Goal: Information Seeking & Learning: Learn about a topic

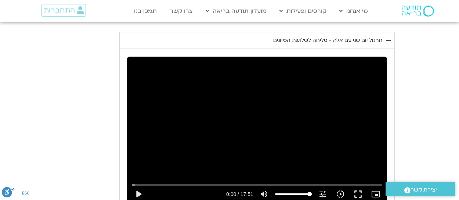
scroll to position [1020, 0]
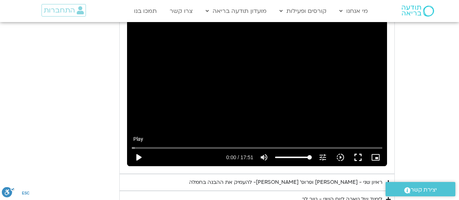
click at [137, 148] on button "play_arrow" at bounding box center [139, 157] width 18 height 18
drag, startPoint x: 134, startPoint y: 136, endPoint x: 143, endPoint y: 138, distance: 9.8
click at [143, 145] on input "Seek" at bounding box center [257, 147] width 250 height 4
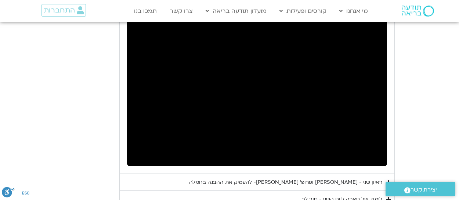
click at [106, 169] on div "יום שני - סליחה וטוב לב "סליחה אינה שכחה או התעלמות מהתנהגות פוגעת. במקום זאת, …" at bounding box center [229, 48] width 330 height 352
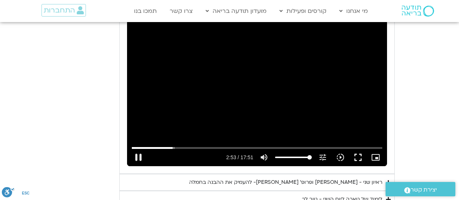
click at [219, 118] on div "Skip Ad 1:33 pause 2:53 / 17:51 volume_up Mute tune Resolution Auto 720p slow_m…" at bounding box center [257, 93] width 260 height 146
drag, startPoint x: 358, startPoint y: 143, endPoint x: 366, endPoint y: 197, distance: 53.8
click at [360, 148] on button "fullscreen" at bounding box center [358, 157] width 18 height 18
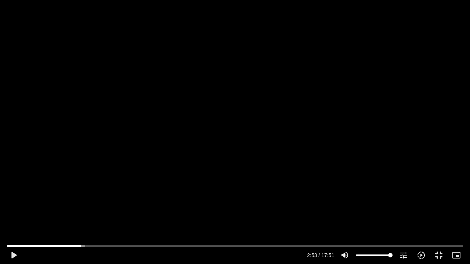
click at [225, 192] on div "Skip Ad 16:04 play_arrow 2:53 / 17:51 volume_up Mute tune Resolution Auto 720p …" at bounding box center [235, 132] width 470 height 264
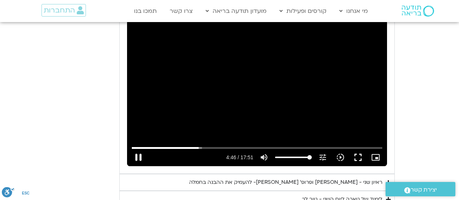
click at [170, 36] on div "Skip Ad 2:06 pause 4:46 / 17:51 volume_up Mute tune Resolution Auto 720p slow_m…" at bounding box center [257, 93] width 260 height 146
click at [164, 48] on div "Skip Ad 2:06 play_arrow 4:46 / 17:51 volume_up Mute tune Resolution Auto 720p s…" at bounding box center [257, 93] width 260 height 146
click at [357, 148] on button "fullscreen" at bounding box center [358, 157] width 18 height 18
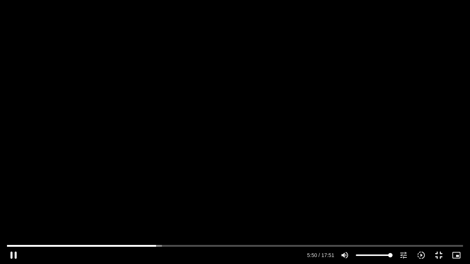
drag, startPoint x: 325, startPoint y: 199, endPoint x: 242, endPoint y: 250, distance: 97.6
click at [300, 214] on div "Skip Ad 13:44 pause 5:50 / 17:51 volume_up Mute tune Resolution Auto 720p slow_…" at bounding box center [235, 132] width 470 height 264
click at [330, 224] on div "Skip Ad 9:33 play_arrow 5:50 / 17:51 volume_up Mute tune Resolution Auto 720p s…" at bounding box center [235, 132] width 470 height 264
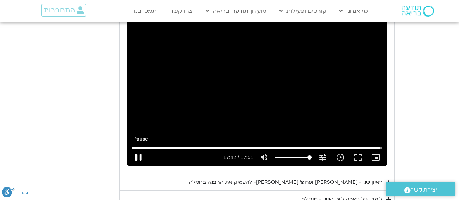
click at [141, 148] on button "pause" at bounding box center [139, 157] width 18 height 18
type input "1062.621653"
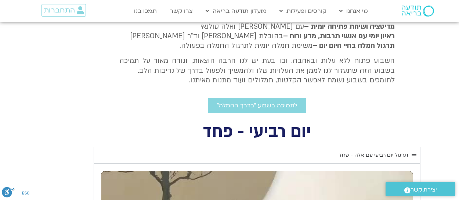
scroll to position [176, 0]
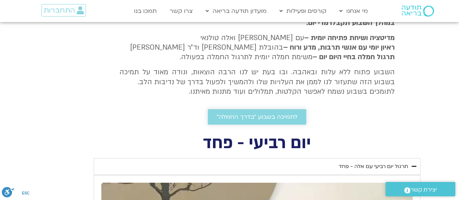
click at [254, 116] on span "לתמיכה בשבוע ״בדרך החמלה״" at bounding box center [257, 116] width 81 height 7
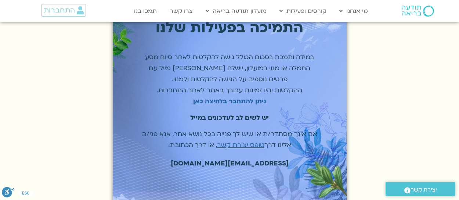
scroll to position [37, 0]
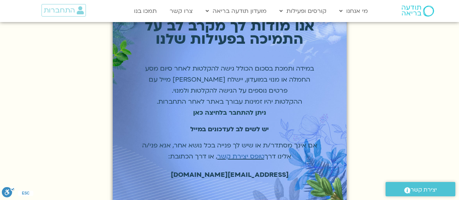
click at [223, 110] on strong "ניתן להתחבר בלחיצה כאן" at bounding box center [229, 112] width 73 height 8
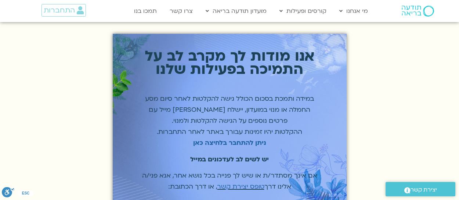
scroll to position [0, 0]
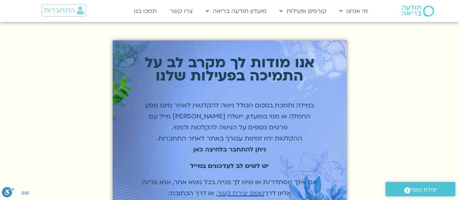
click at [220, 149] on strong "ניתן להתחבר בלחיצה כאן" at bounding box center [229, 149] width 73 height 8
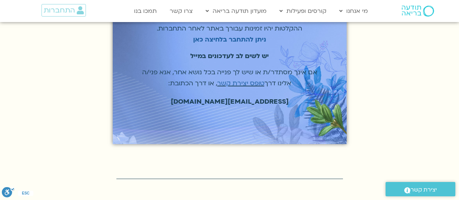
scroll to position [110, 0]
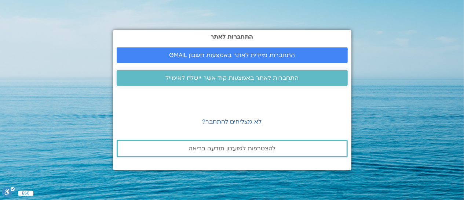
click at [222, 77] on span "התחברות לאתר באמצעות קוד אשר יישלח לאימייל" at bounding box center [232, 77] width 133 height 7
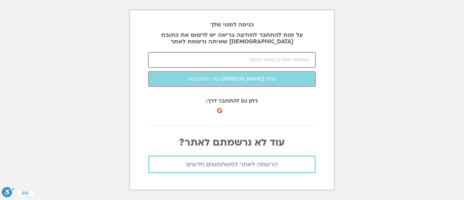
click at [248, 59] on input "email" at bounding box center [232, 59] width 168 height 15
click at [298, 61] on input "tamigi13@gmail/com" at bounding box center [232, 59] width 168 height 15
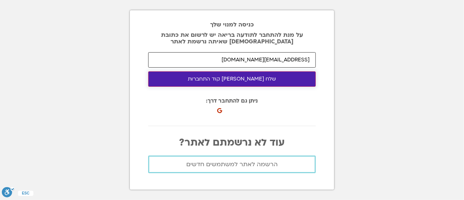
type input "tamigi13@gmail.com"
click at [232, 77] on button "שלח לי קוד התחברות" at bounding box center [232, 78] width 168 height 15
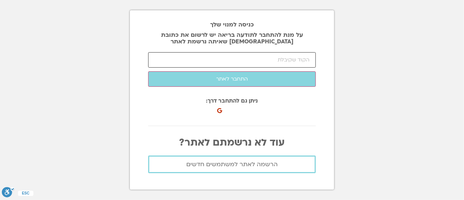
click at [228, 58] on input "number" at bounding box center [232, 59] width 168 height 15
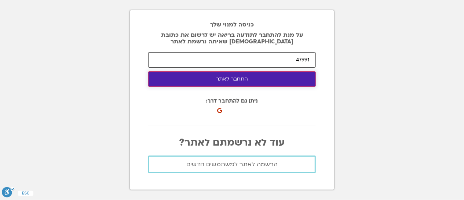
type input "47991"
click at [214, 76] on button "התחבר לאתר" at bounding box center [232, 78] width 168 height 15
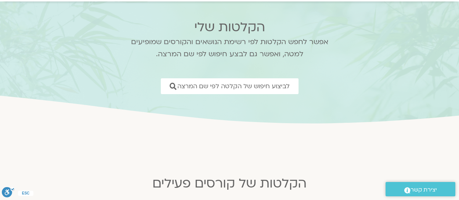
scroll to position [37, 0]
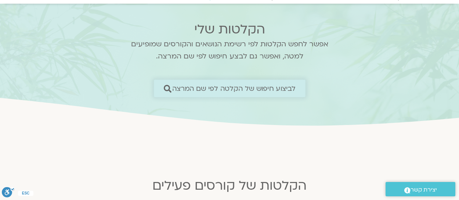
click at [228, 86] on span "לביצוע חיפוש של הקלטה לפי שם המרצה" at bounding box center [234, 88] width 124 height 8
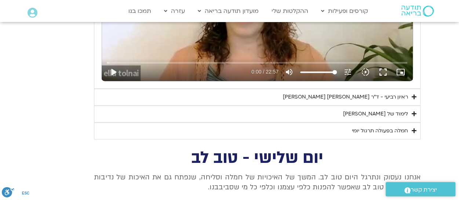
scroll to position [466, 0]
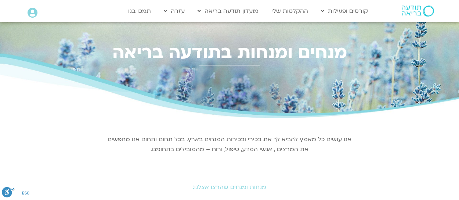
click at [286, 86] on div "מנחים ומנחות בתודעה בריאה" at bounding box center [229, 70] width 418 height 96
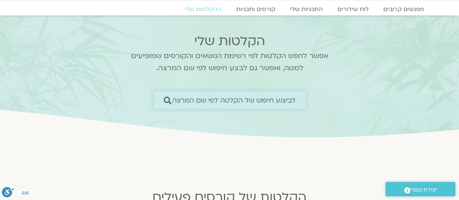
scroll to position [73, 0]
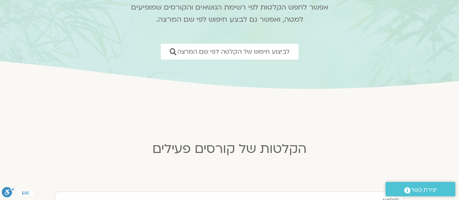
click at [208, 150] on h2 "הקלטות של קורסים פעילים" at bounding box center [230, 148] width 360 height 15
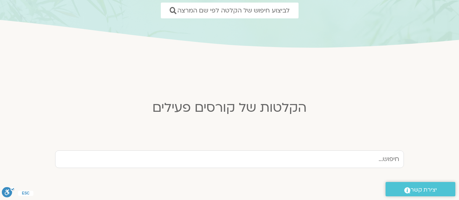
scroll to position [147, 0]
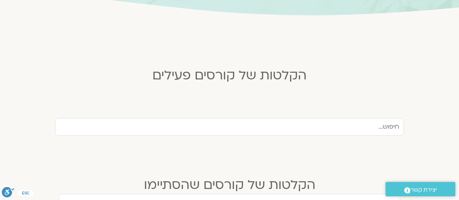
click at [340, 127] on input "text" at bounding box center [229, 127] width 349 height 18
type input "שבוע חמלה סוכות"
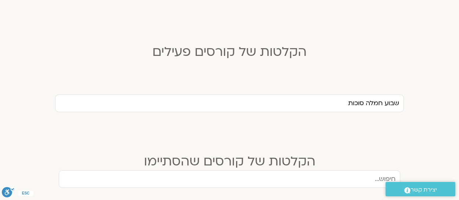
scroll to position [183, 0]
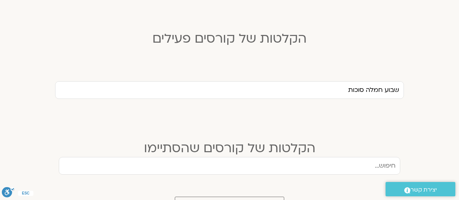
click at [217, 40] on h2 "הקלטות של קורסים פעילים" at bounding box center [230, 38] width 360 height 15
click at [248, 85] on input "שבוע חמלה סוכות" at bounding box center [229, 90] width 349 height 18
click at [342, 96] on input "שבוע חמלה סוכות" at bounding box center [229, 90] width 349 height 18
drag, startPoint x: 343, startPoint y: 94, endPoint x: 398, endPoint y: 82, distance: 56.0
click at [398, 82] on input "שבוע חמלה סוכות" at bounding box center [229, 90] width 349 height 18
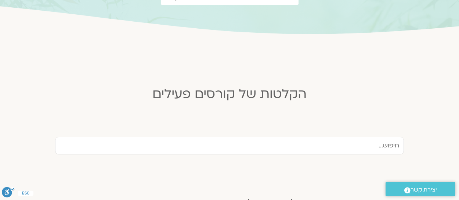
scroll to position [110, 0]
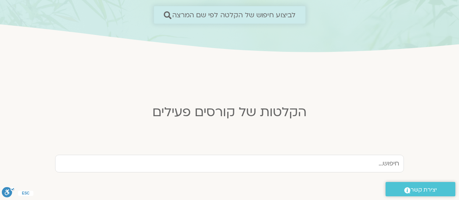
click at [213, 10] on link "לביצוע חיפוש של הקלטה לפי שם המרצה" at bounding box center [230, 14] width 152 height 17
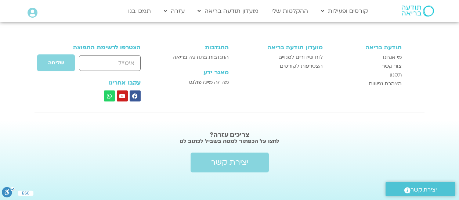
scroll to position [585, 0]
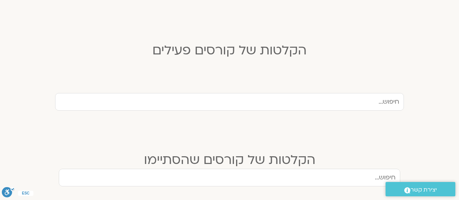
scroll to position [183, 0]
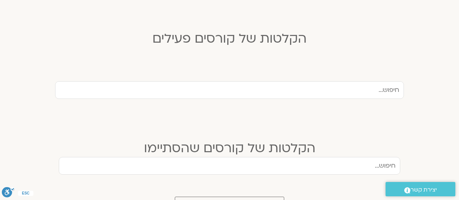
click at [360, 95] on input "text" at bounding box center [229, 90] width 349 height 18
click at [210, 40] on h2 "הקלטות של קורסים פעילים" at bounding box center [230, 38] width 360 height 15
click at [159, 87] on input "text" at bounding box center [229, 90] width 349 height 18
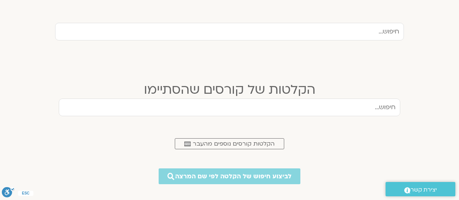
scroll to position [257, 0]
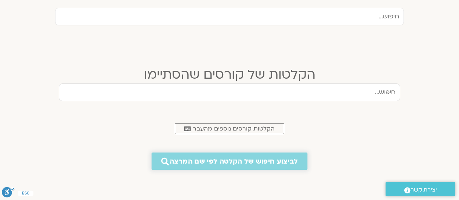
click at [231, 159] on span "לביצוע חיפוש של הקלטה לפי שם המרצה" at bounding box center [234, 161] width 128 height 8
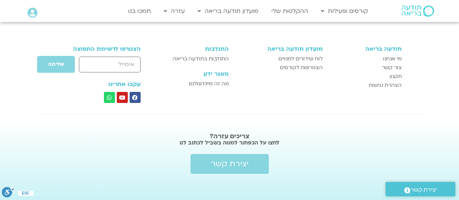
scroll to position [585, 0]
